Goal: Task Accomplishment & Management: Manage account settings

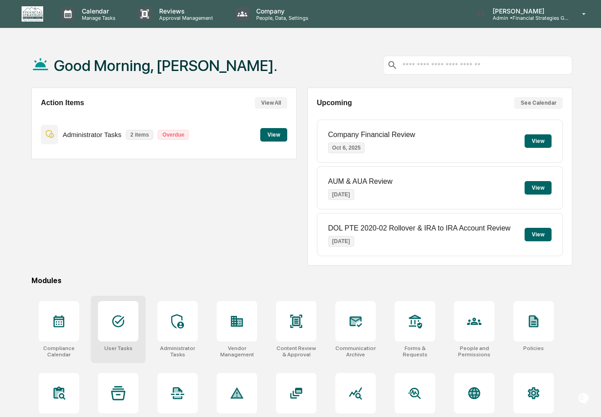
click at [117, 318] on icon at bounding box center [118, 321] width 14 height 14
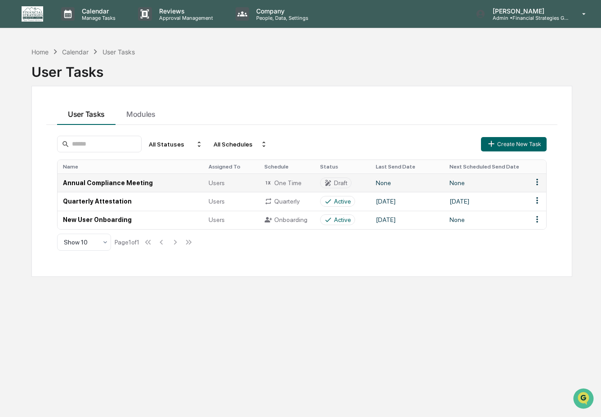
click at [174, 185] on td "Annual Compliance Meeting" at bounding box center [131, 183] width 146 height 18
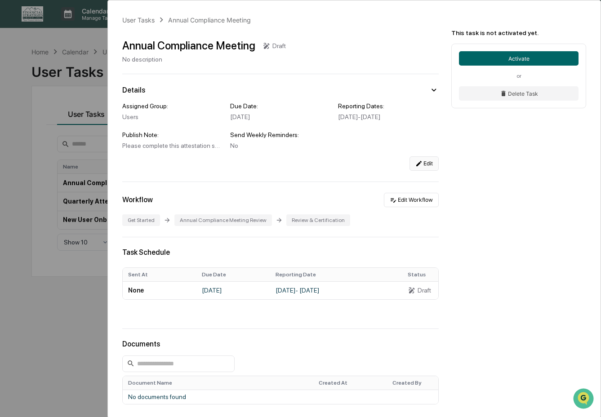
click at [426, 171] on button "Edit" at bounding box center [424, 163] width 29 height 14
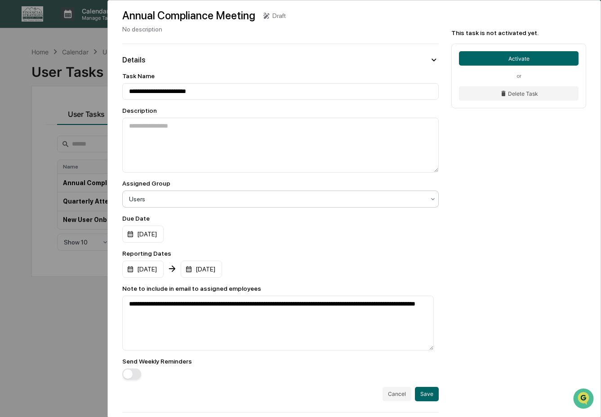
scroll to position [146, 0]
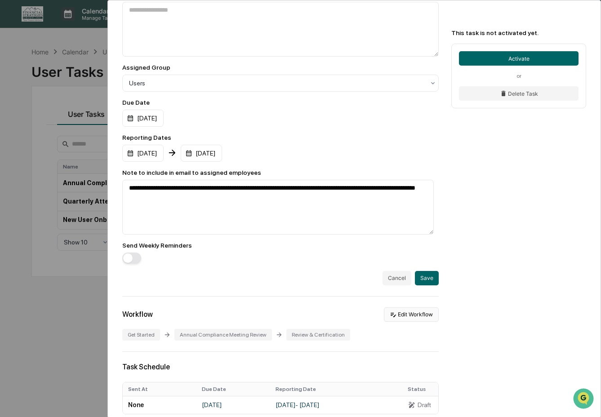
click at [415, 318] on button "Edit Workflow" at bounding box center [411, 315] width 55 height 14
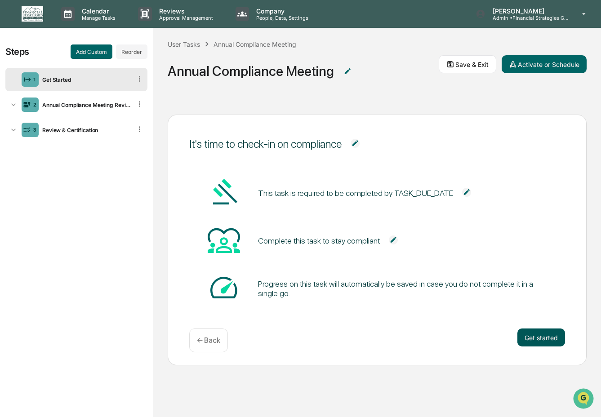
click at [545, 340] on button "Get started" at bounding box center [541, 338] width 48 height 18
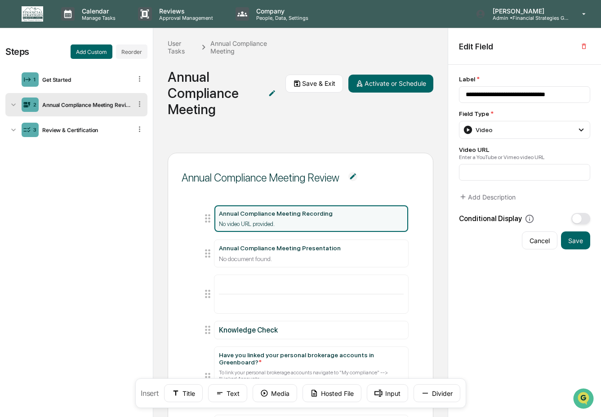
click at [328, 210] on div "Annual Compliance Meeting Recording" at bounding box center [311, 213] width 185 height 7
drag, startPoint x: 541, startPoint y: 172, endPoint x: 551, endPoint y: 170, distance: 9.8
click at [541, 172] on input at bounding box center [524, 172] width 131 height 17
click at [496, 180] on input at bounding box center [524, 172] width 131 height 17
paste input "**********"
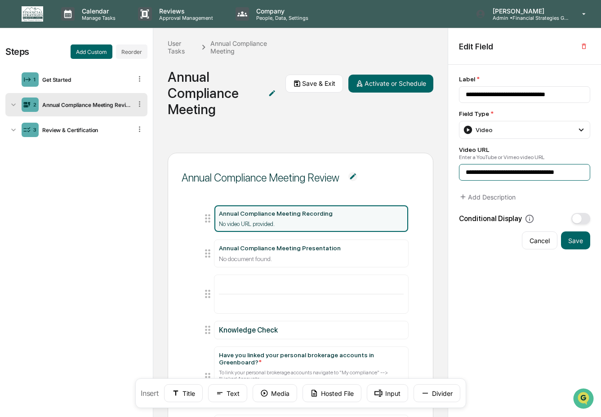
scroll to position [0, 4]
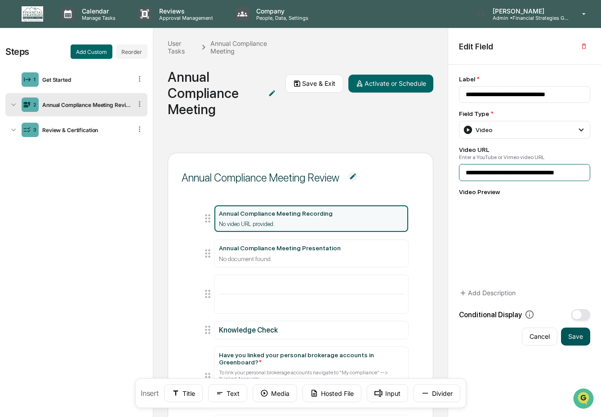
type input "**********"
click at [574, 340] on button "Save" at bounding box center [575, 337] width 29 height 18
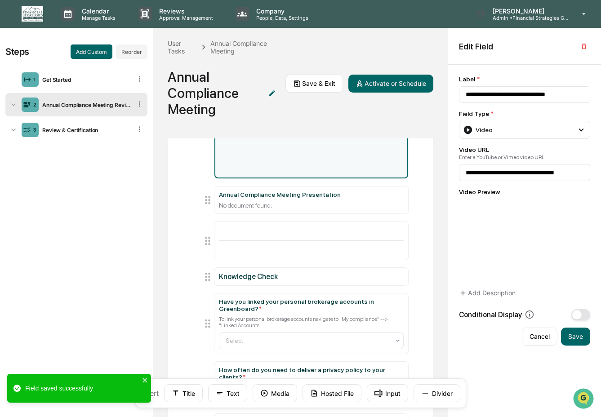
scroll to position [125, 0]
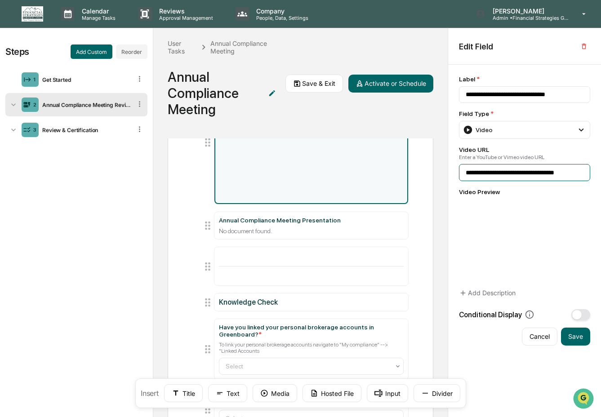
click at [523, 172] on input "**********" at bounding box center [524, 172] width 131 height 17
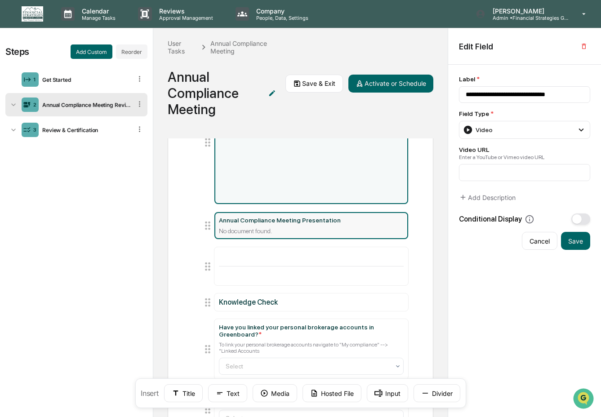
click at [389, 222] on div "Annual Compliance Meeting Presentation No document found." at bounding box center [311, 226] width 185 height 18
type input "**********"
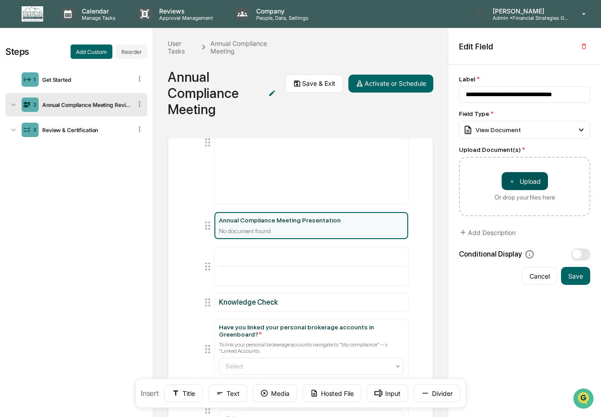
click at [533, 188] on button "＋ Upload" at bounding box center [525, 181] width 46 height 18
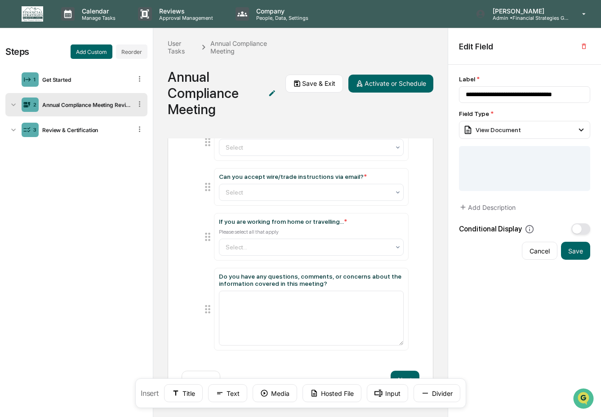
scroll to position [0, 0]
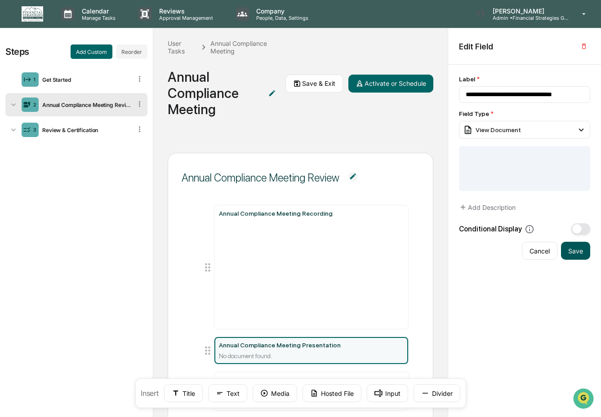
click at [578, 250] on button "Save" at bounding box center [575, 251] width 29 height 18
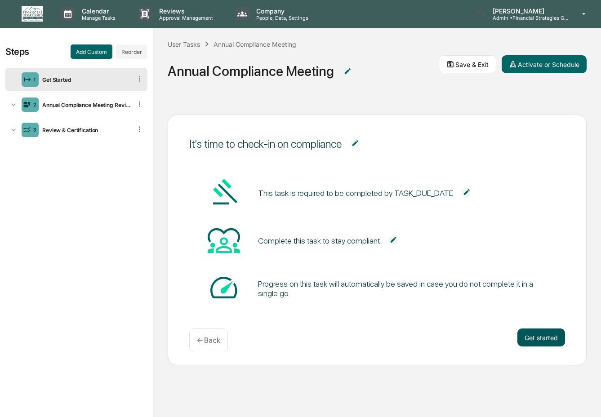
click at [546, 342] on button "Get started" at bounding box center [541, 338] width 48 height 18
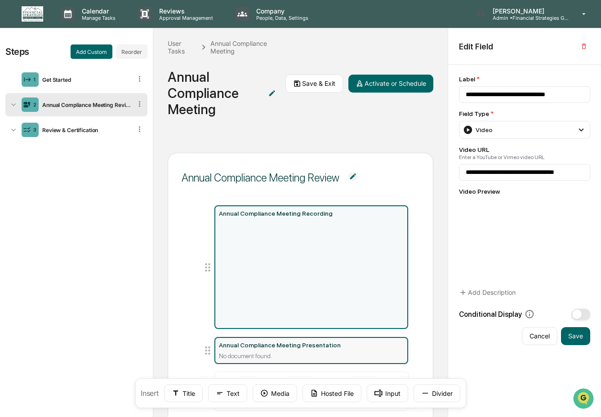
click at [328, 344] on div "Annual Compliance Meeting Presentation" at bounding box center [311, 345] width 185 height 7
type input "**********"
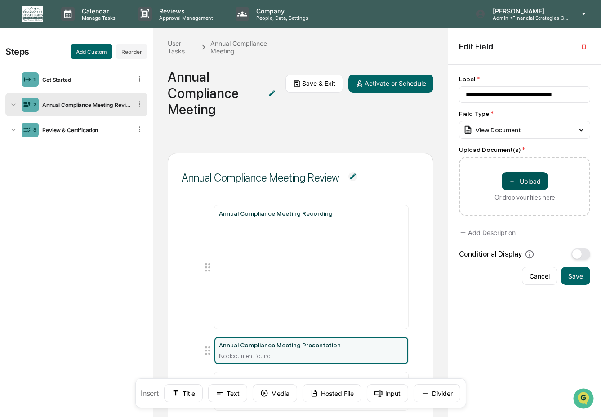
click at [536, 190] on button "＋ Upload" at bounding box center [525, 181] width 46 height 18
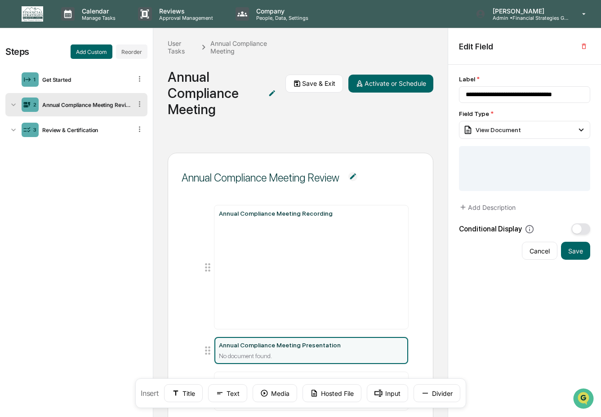
click at [502, 184] on div at bounding box center [524, 168] width 131 height 45
click at [538, 132] on div "View Document" at bounding box center [524, 130] width 131 height 18
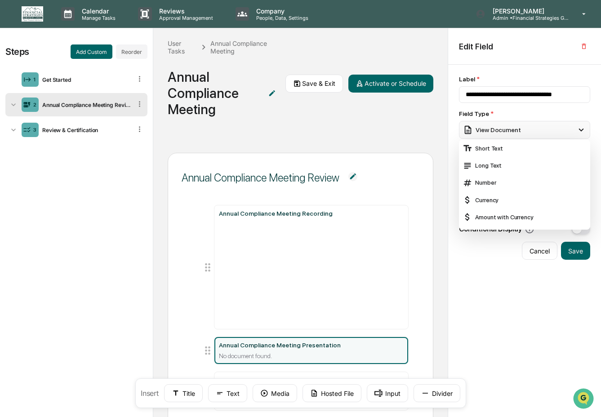
click at [538, 132] on div "View Document" at bounding box center [524, 130] width 131 height 18
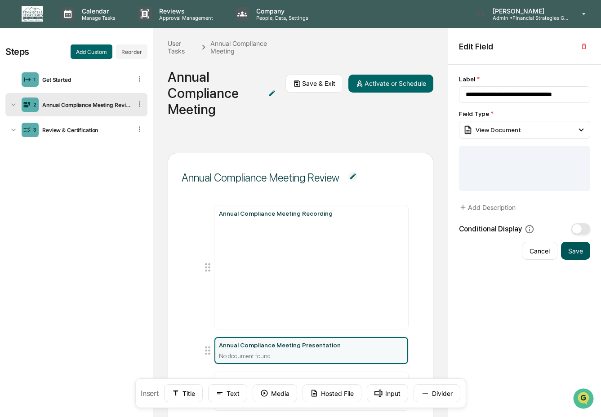
click at [577, 250] on button "Save" at bounding box center [575, 251] width 29 height 18
click at [340, 342] on div "Annual Compliance Meeting Presentation" at bounding box center [311, 345] width 185 height 7
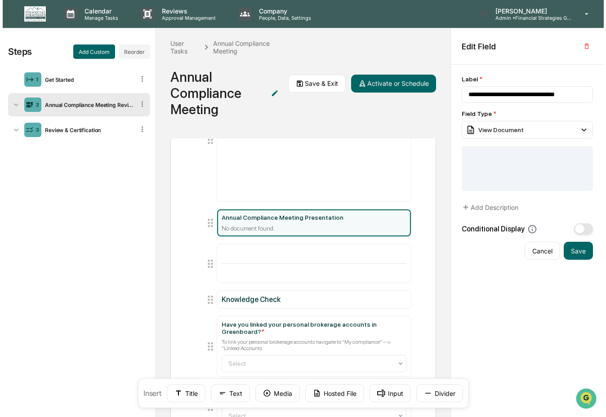
scroll to position [129, 0]
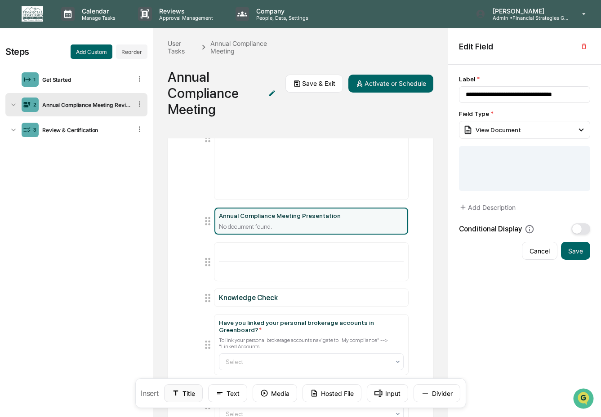
click at [185, 394] on button "Title" at bounding box center [183, 393] width 39 height 18
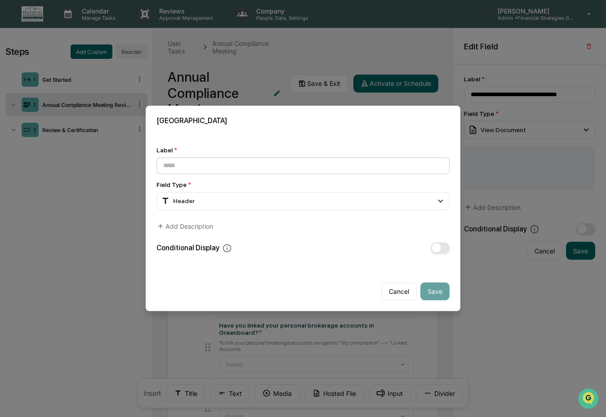
click at [254, 165] on input at bounding box center [302, 165] width 293 height 17
click at [366, 197] on div "Header" at bounding box center [302, 201] width 293 height 18
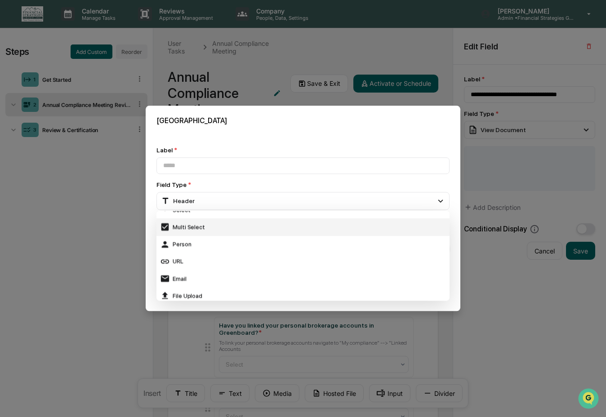
scroll to position [132, 0]
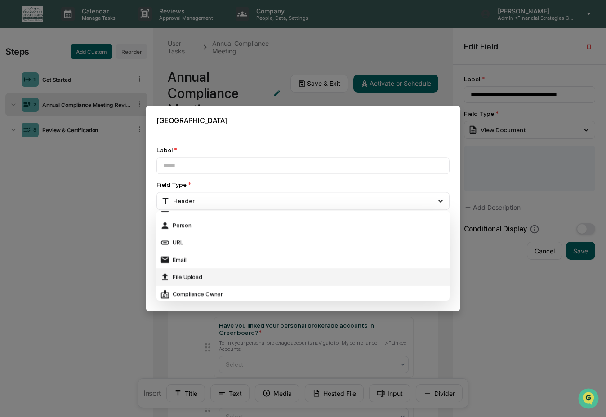
click at [323, 277] on div "File Upload" at bounding box center [303, 277] width 286 height 10
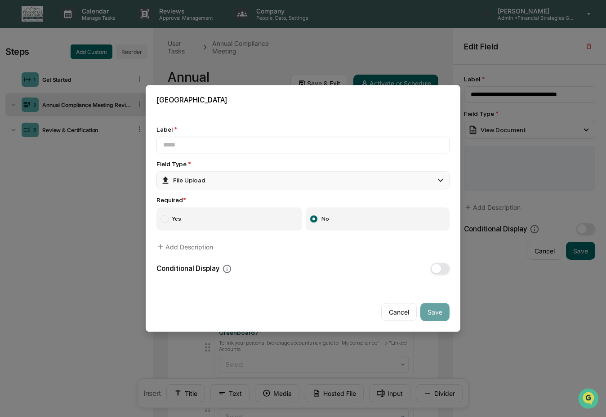
click at [325, 174] on div "File Upload" at bounding box center [302, 180] width 293 height 18
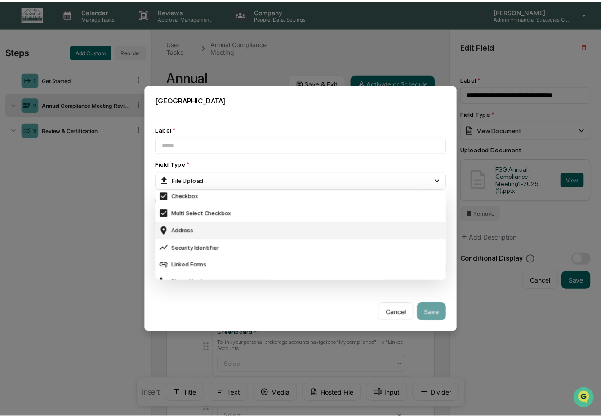
scroll to position [297, 0]
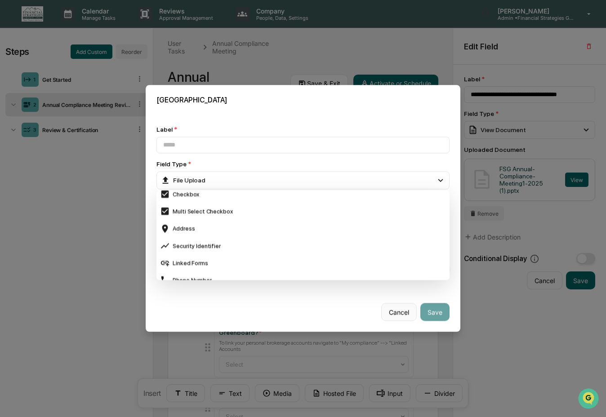
click at [397, 310] on button "Cancel" at bounding box center [399, 312] width 36 height 18
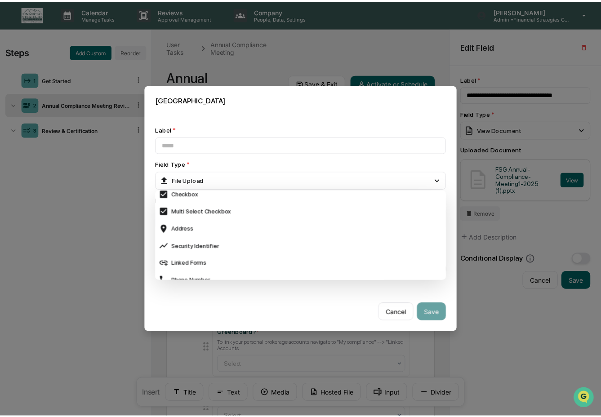
scroll to position [128, 0]
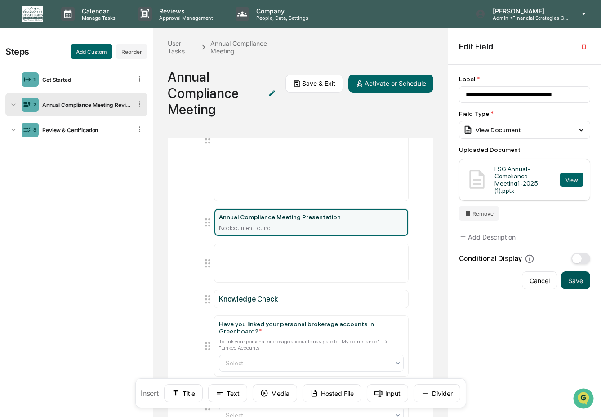
click at [573, 285] on button "Save" at bounding box center [575, 281] width 29 height 18
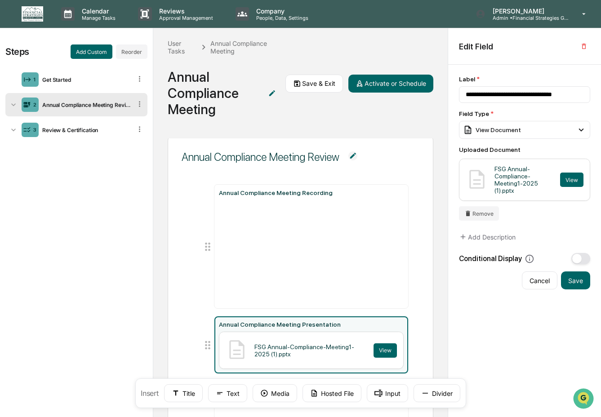
scroll to position [16, 0]
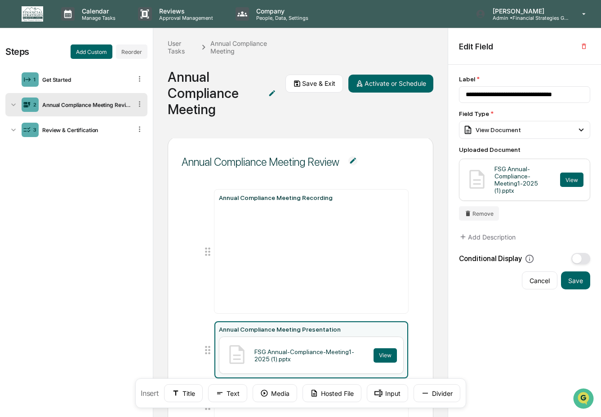
drag, startPoint x: 407, startPoint y: 245, endPoint x: 414, endPoint y: 242, distance: 7.6
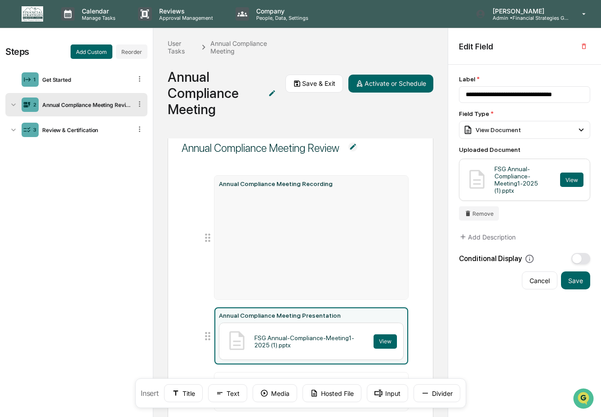
scroll to position [30, 0]
click at [212, 236] on icon at bounding box center [207, 237] width 13 height 13
click at [205, 236] on icon at bounding box center [207, 237] width 13 height 13
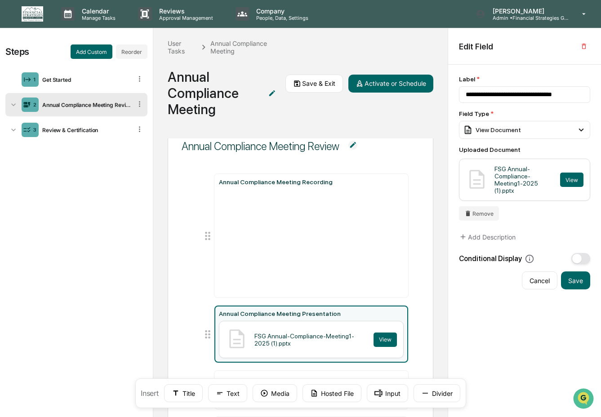
scroll to position [32, 0]
click at [584, 286] on button "Save" at bounding box center [575, 281] width 29 height 18
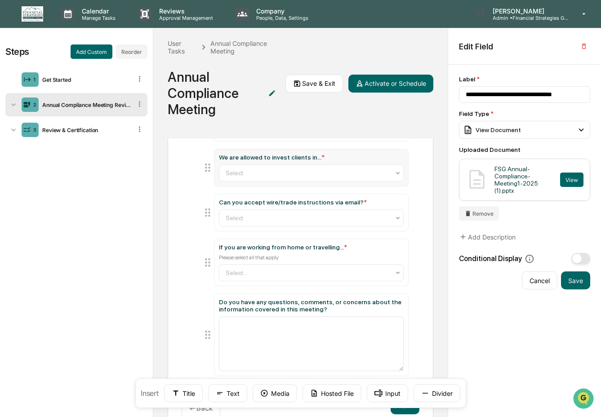
scroll to position [447, 0]
click at [581, 284] on button "Save" at bounding box center [575, 281] width 29 height 18
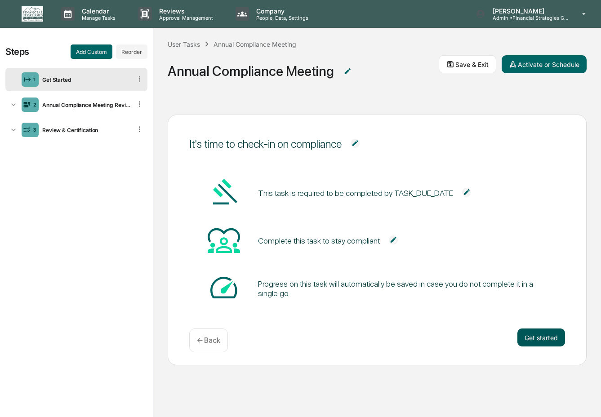
click at [562, 341] on button "Get started" at bounding box center [541, 338] width 48 height 18
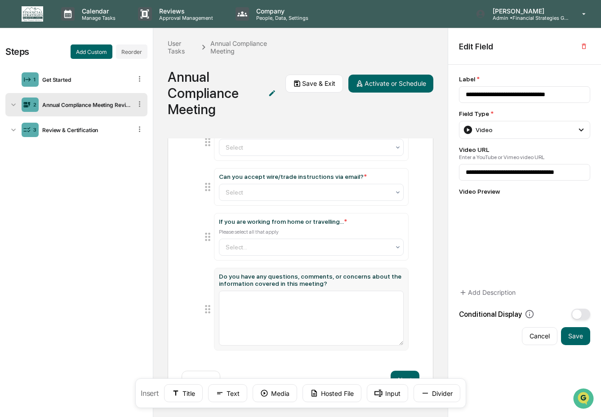
scroll to position [0, 0]
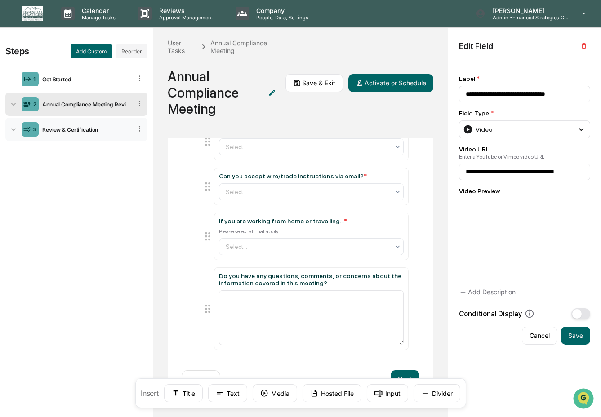
click at [89, 129] on div "Review & Certification" at bounding box center [85, 129] width 93 height 7
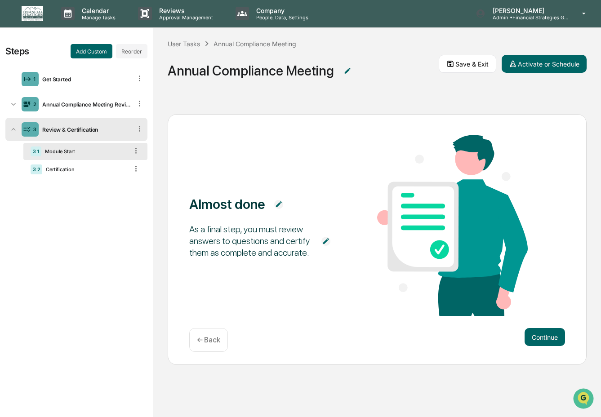
scroll to position [0, 0]
click at [536, 338] on button "Continue" at bounding box center [545, 337] width 40 height 18
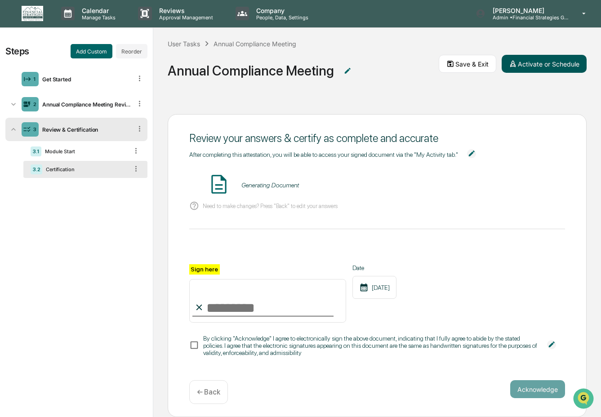
click at [537, 65] on button "Activate or Schedule" at bounding box center [544, 64] width 85 height 18
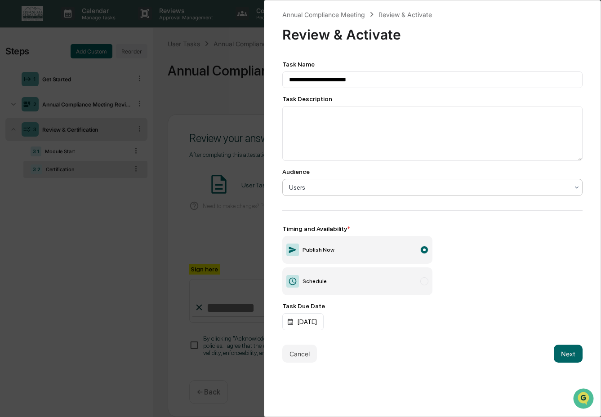
click at [332, 190] on div at bounding box center [429, 187] width 280 height 9
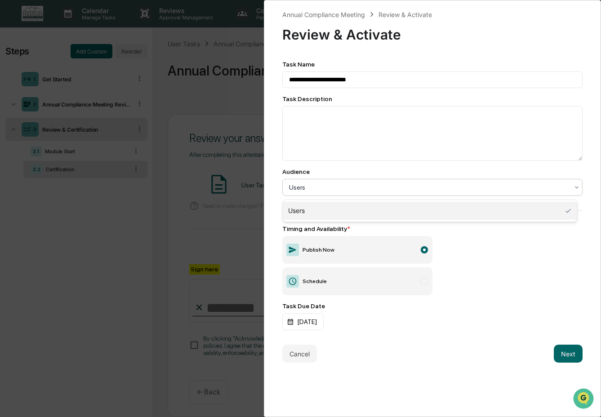
click at [332, 190] on div at bounding box center [429, 187] width 280 height 9
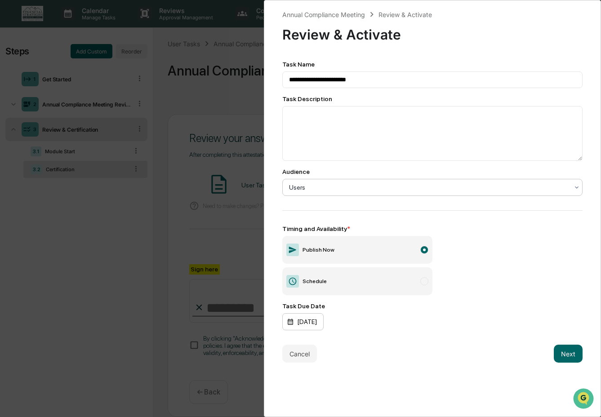
click at [321, 328] on div "[DATE]" at bounding box center [302, 321] width 41 height 17
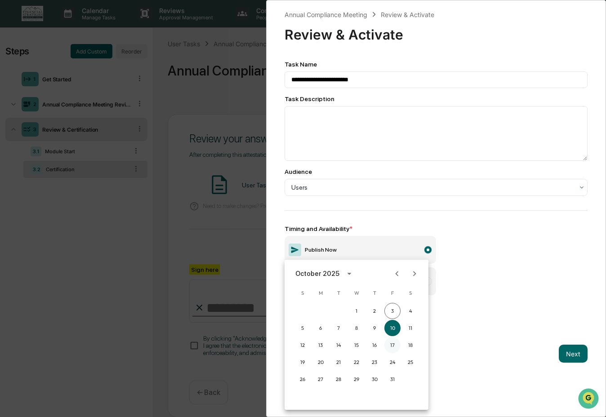
click at [394, 344] on button "17" at bounding box center [392, 345] width 16 height 16
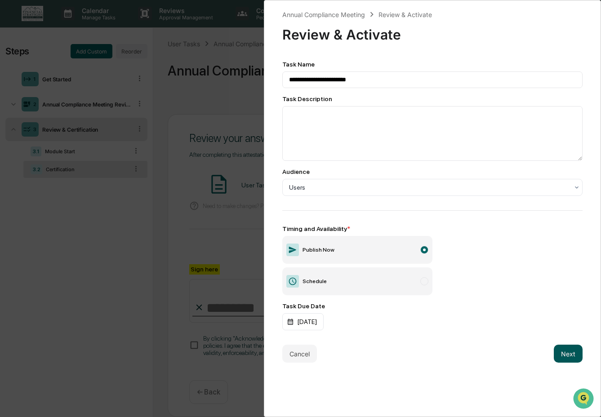
click at [555, 361] on button "Next" at bounding box center [568, 354] width 29 height 18
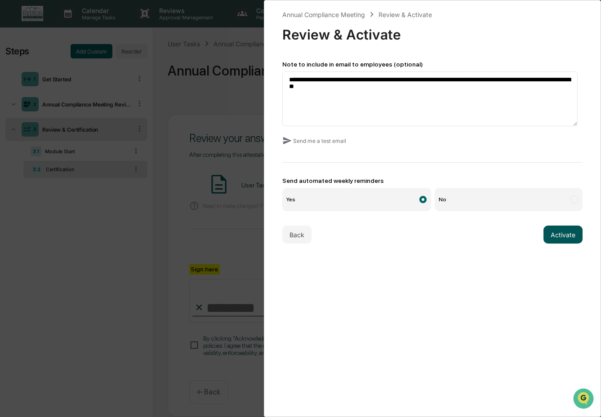
click at [558, 232] on button "Activate" at bounding box center [563, 235] width 39 height 18
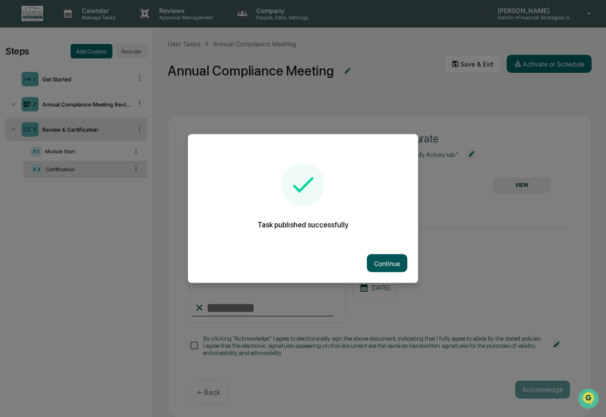
click at [381, 261] on button "Continue" at bounding box center [387, 263] width 40 height 18
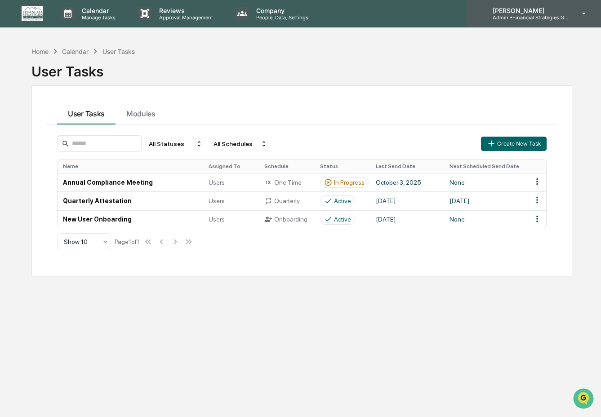
click at [541, 15] on p "Admin • Financial Strategies Group (FSG)" at bounding box center [528, 17] width 84 height 6
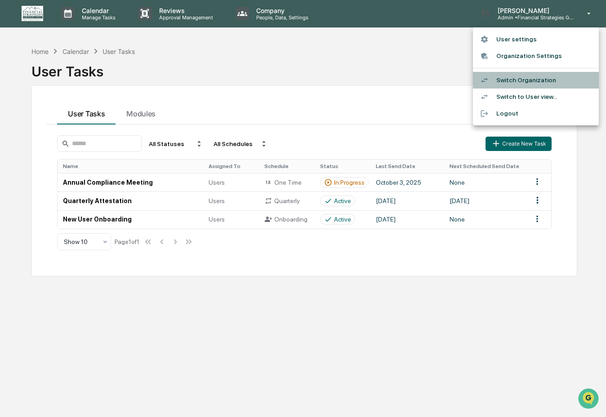
click at [539, 85] on li "Switch Organization" at bounding box center [536, 80] width 126 height 17
